Goal: Task Accomplishment & Management: Manage account settings

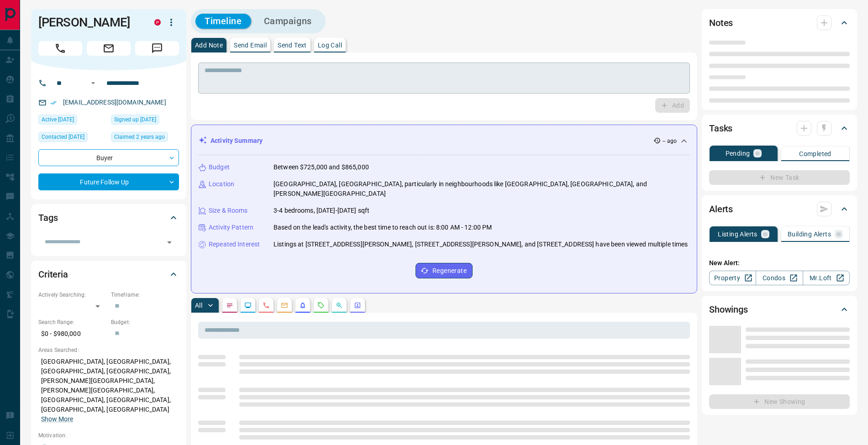
click at [363, 69] on textarea at bounding box center [444, 78] width 479 height 23
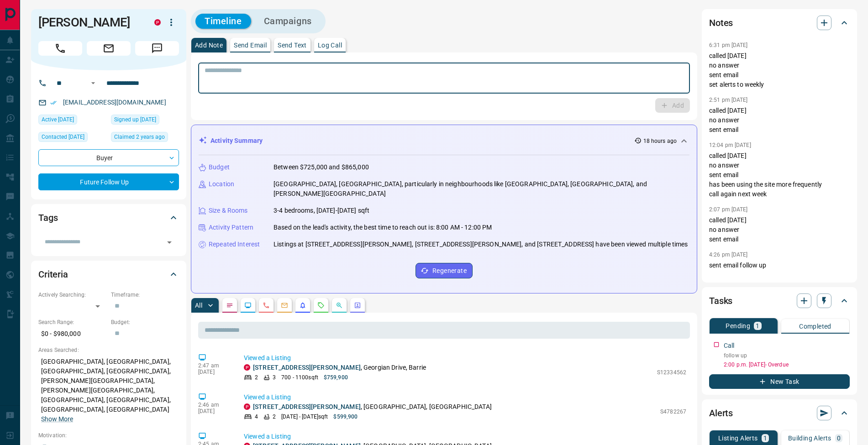
click at [339, 47] on p "Log Call" at bounding box center [330, 45] width 24 height 6
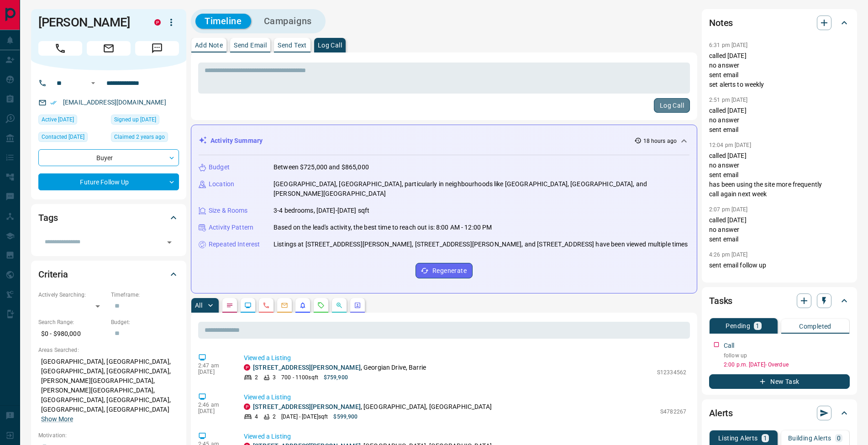
click at [671, 102] on button "Log Call" at bounding box center [672, 105] width 36 height 15
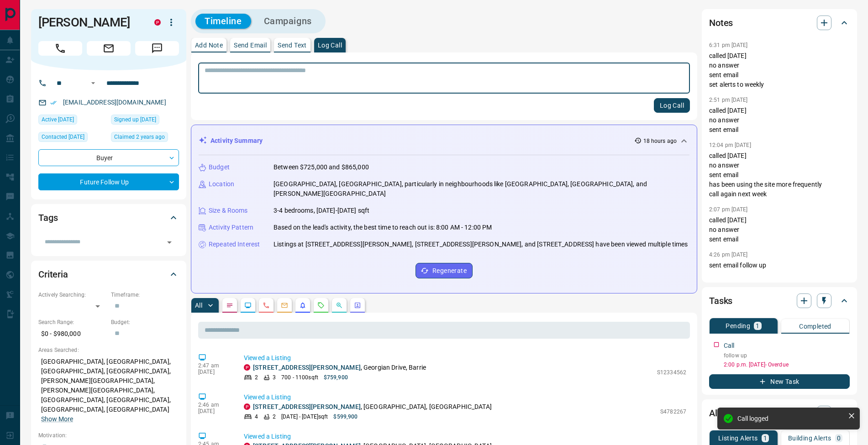
click at [217, 45] on p "Add Note" at bounding box center [209, 45] width 28 height 6
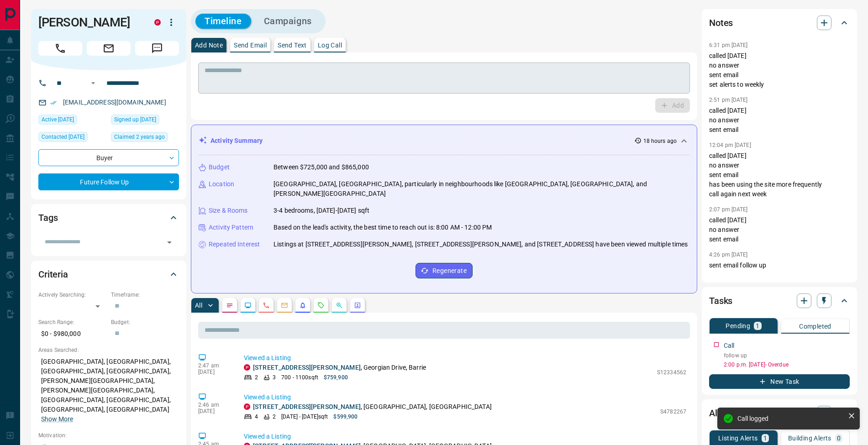
click at [227, 71] on textarea at bounding box center [444, 78] width 479 height 23
click at [843, 345] on icon "button" at bounding box center [843, 343] width 7 height 7
click at [835, 355] on li "Edit" at bounding box center [829, 361] width 40 height 14
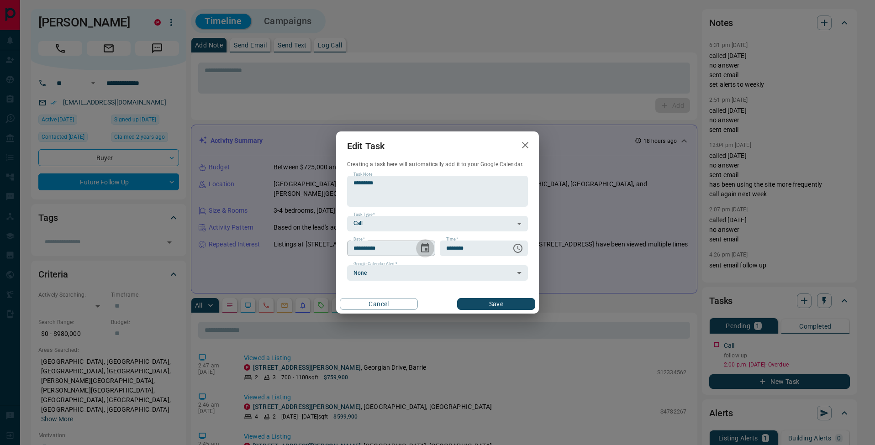
click at [423, 249] on icon "Choose date, selected date is Aug 6, 2025" at bounding box center [425, 248] width 11 height 11
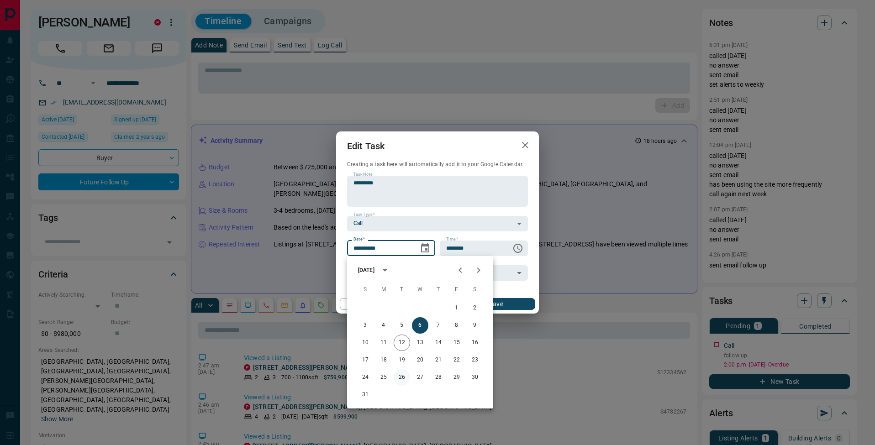
click at [407, 378] on button "26" at bounding box center [402, 378] width 16 height 16
type input "**********"
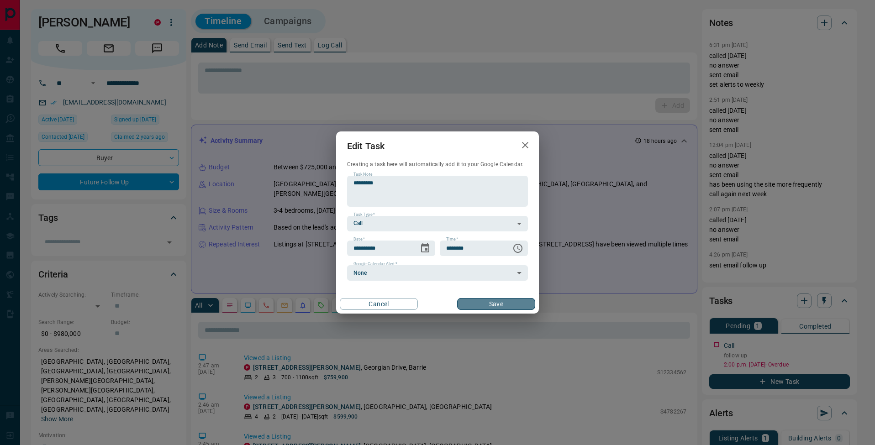
click at [497, 307] on button "Save" at bounding box center [496, 304] width 78 height 12
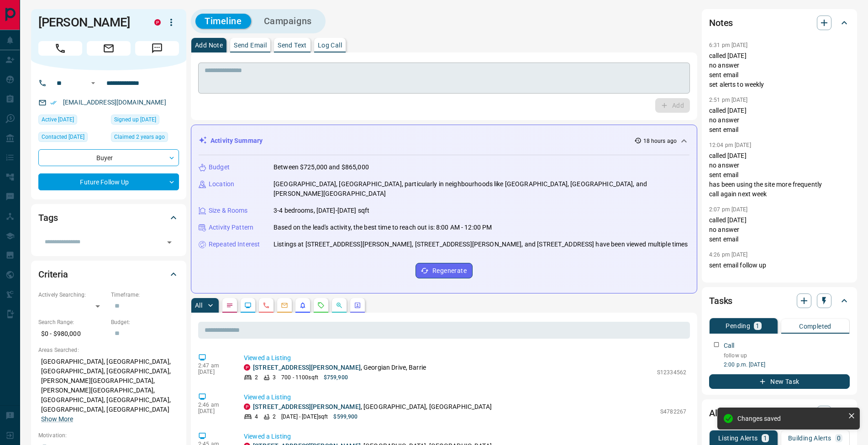
click at [259, 85] on textarea at bounding box center [444, 78] width 479 height 23
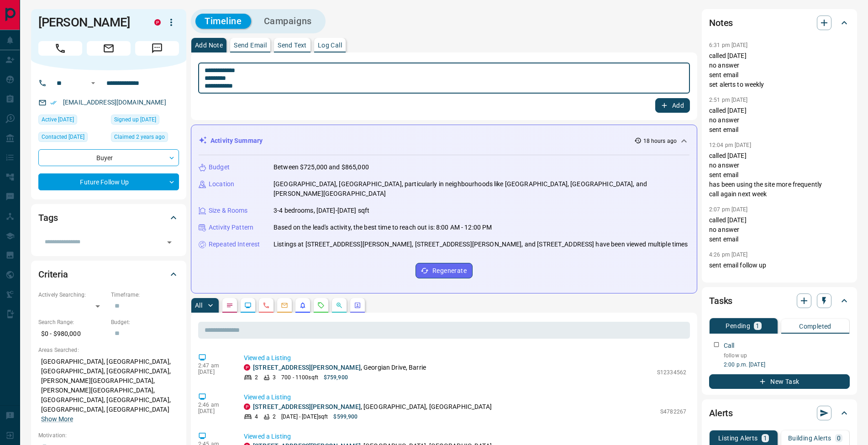
click at [208, 78] on textarea "**********" at bounding box center [444, 78] width 479 height 23
type textarea "**********"
click at [676, 107] on button "Add" at bounding box center [672, 105] width 35 height 15
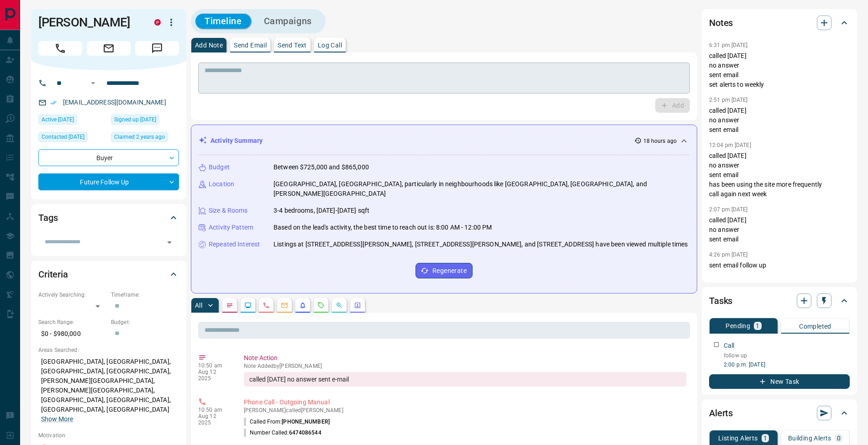
click at [363, 74] on textarea at bounding box center [444, 78] width 479 height 23
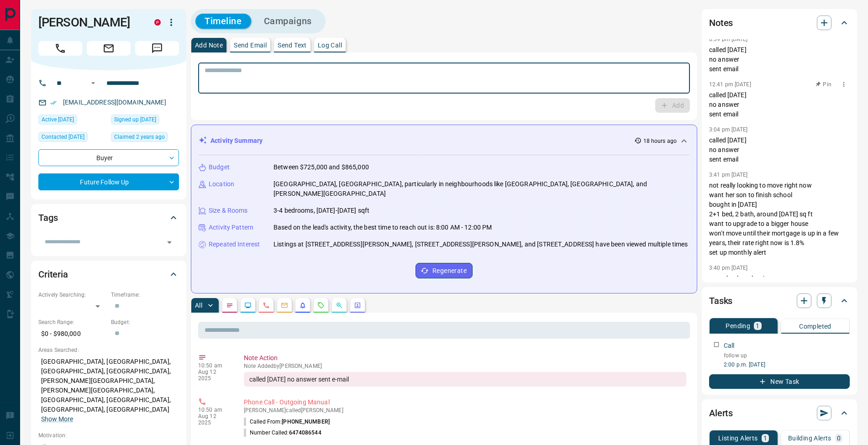
scroll to position [243, 0]
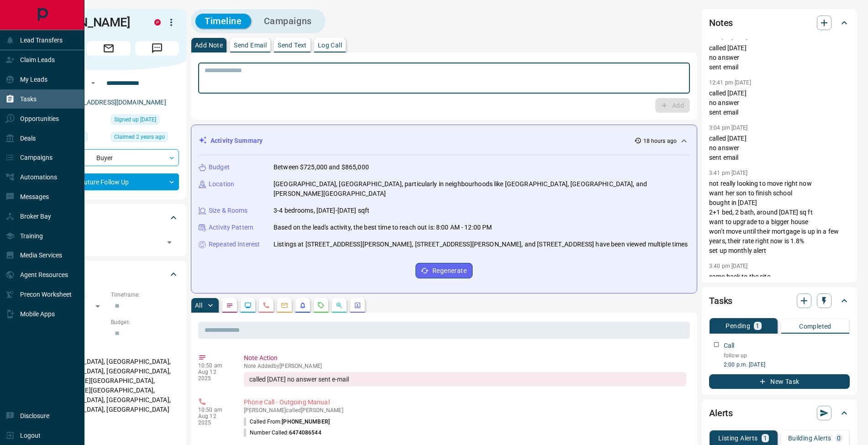
click at [7, 100] on icon at bounding box center [10, 99] width 7 height 8
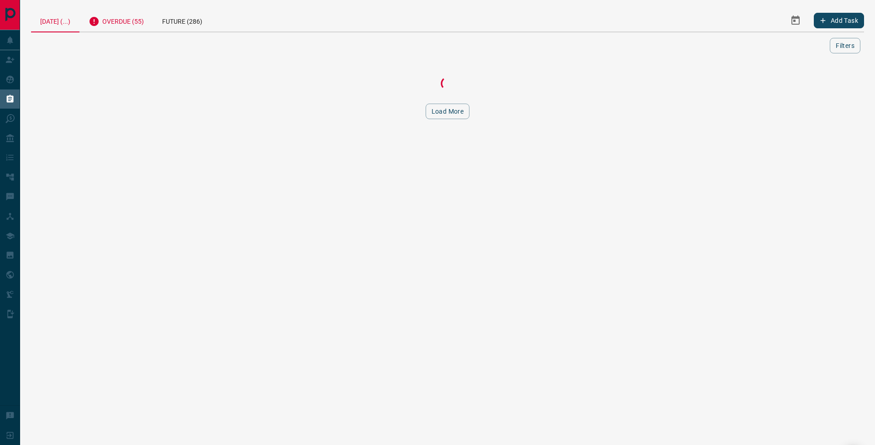
click at [136, 21] on div "Overdue (55)" at bounding box center [116, 20] width 74 height 22
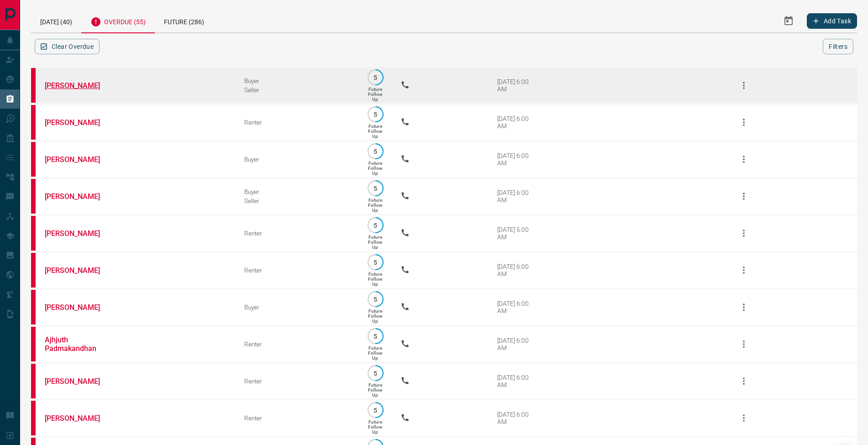
click at [76, 86] on link "[PERSON_NAME]" at bounding box center [79, 85] width 69 height 9
